Goal: Transaction & Acquisition: Purchase product/service

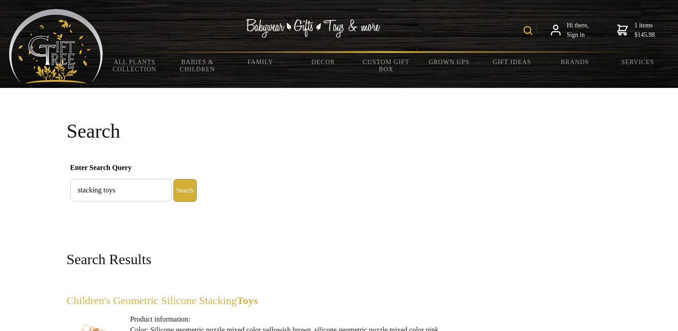
click at [523, 32] on img at bounding box center [527, 30] width 9 height 9
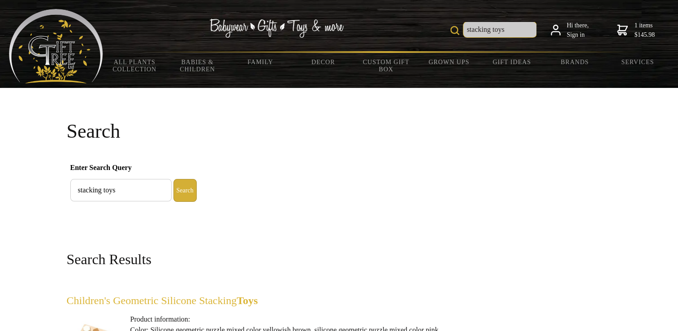
click at [509, 32] on input "stacking toys" at bounding box center [499, 29] width 73 height 15
drag, startPoint x: 509, startPoint y: 32, endPoint x: 456, endPoint y: 35, distance: 53.9
click at [463, 35] on input "stacking toys" at bounding box center [499, 29] width 73 height 15
type input "models"
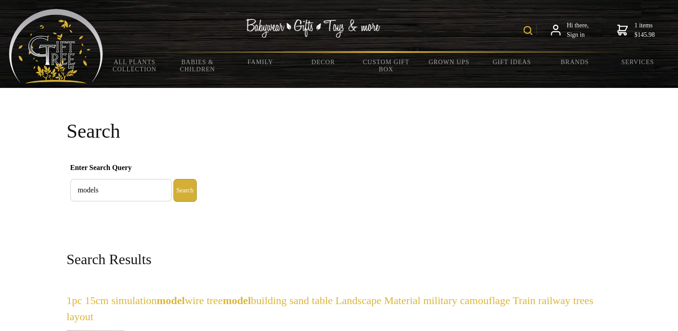
click at [523, 35] on img at bounding box center [527, 30] width 9 height 9
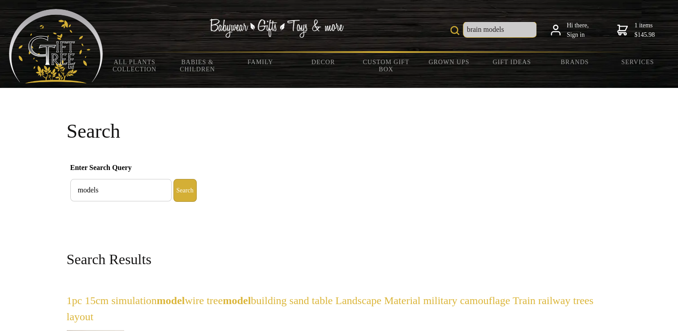
type input "brain models"
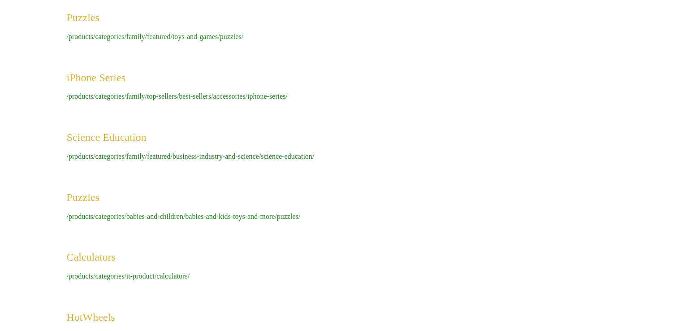
scroll to position [3316, 0]
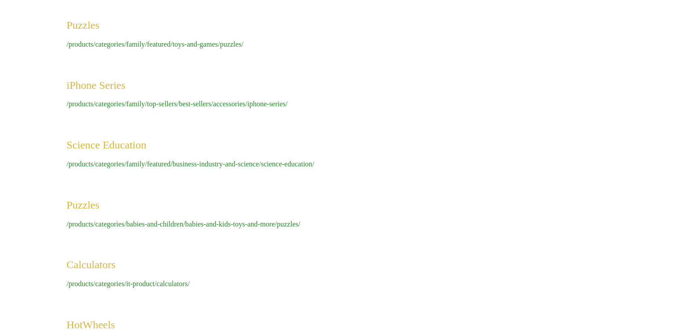
click at [145, 168] on span "/products/categories/family/featured/business-industry-and-science/science-educ…" at bounding box center [191, 164] width 248 height 8
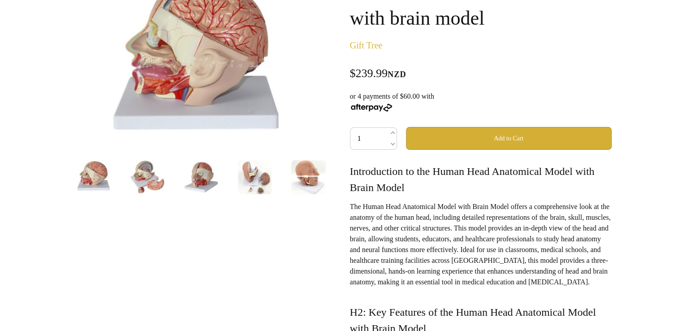
scroll to position [145, 0]
